Goal: Book appointment/travel/reservation

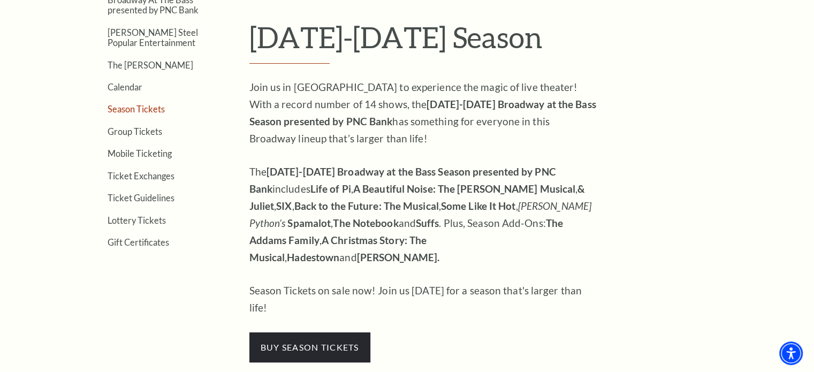
scroll to position [321, 0]
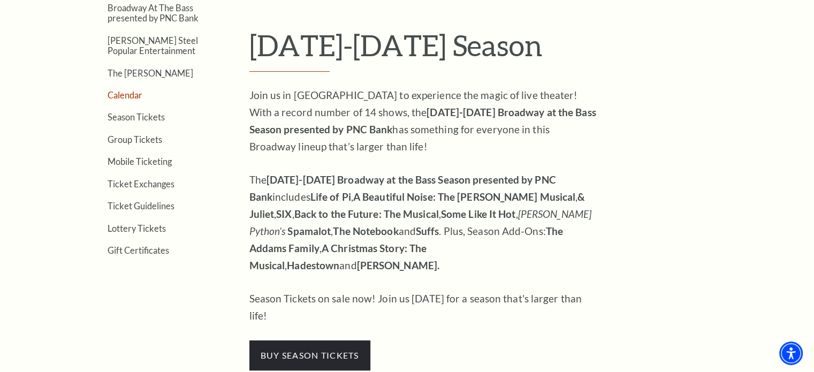
click at [125, 93] on link "Calendar" at bounding box center [125, 95] width 35 height 10
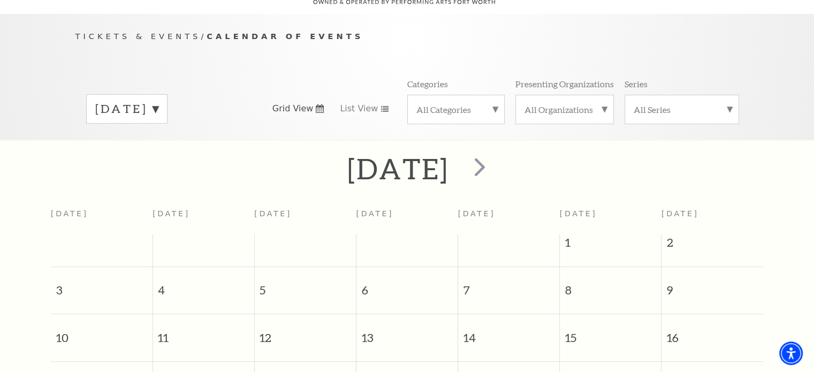
scroll to position [94, 0]
click at [495, 153] on span "next" at bounding box center [480, 167] width 31 height 31
